Goal: Information Seeking & Learning: Learn about a topic

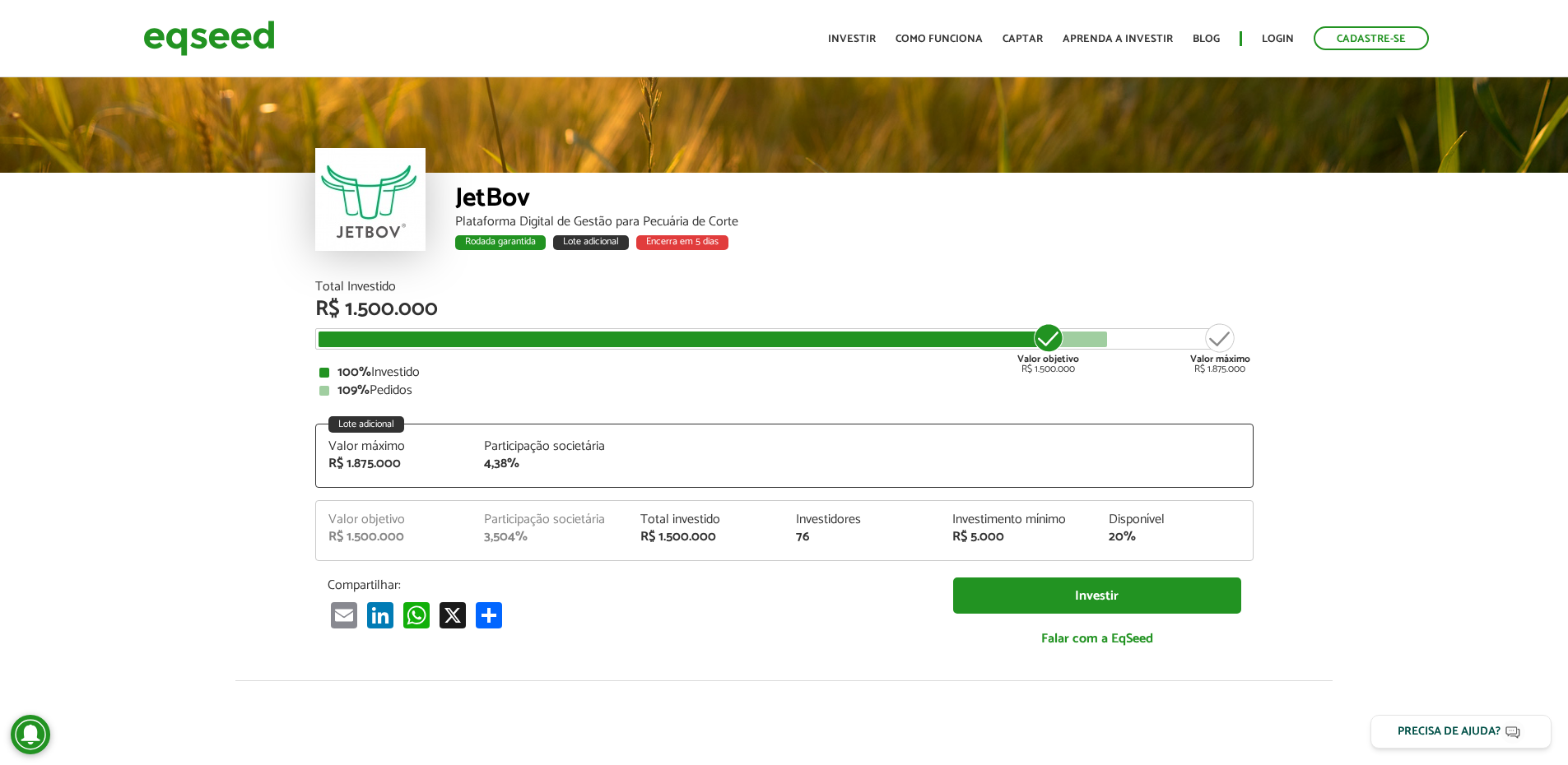
click at [1365, 329] on article "JetBov Plataforma Digital de Gestão para Pecuária de Corte Rodada garantida Lot…" at bounding box center [784, 658] width 1568 height 1168
